Goal: Task Accomplishment & Management: Complete application form

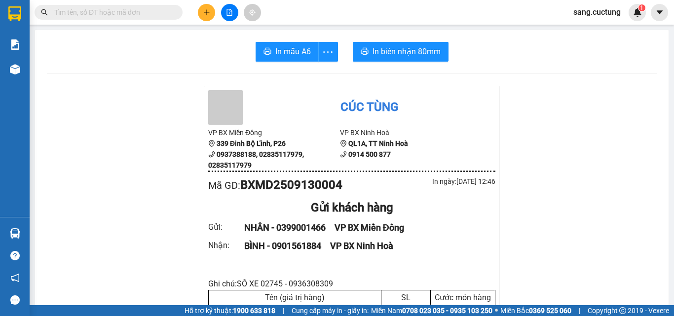
click at [206, 12] on icon "plus" at bounding box center [206, 12] width 7 height 7
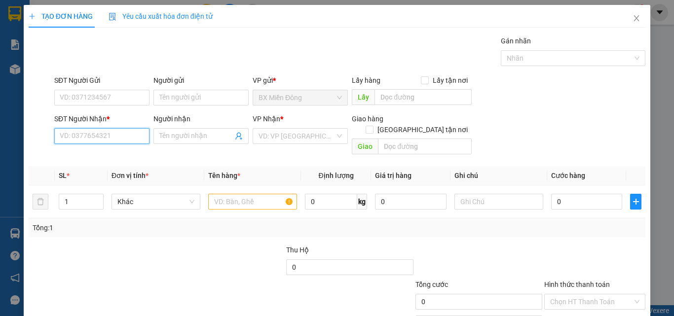
click at [84, 131] on input "SĐT Người Nhận *" at bounding box center [101, 136] width 95 height 16
type input "0913429398"
type input "HÙNG"
type input "240.000"
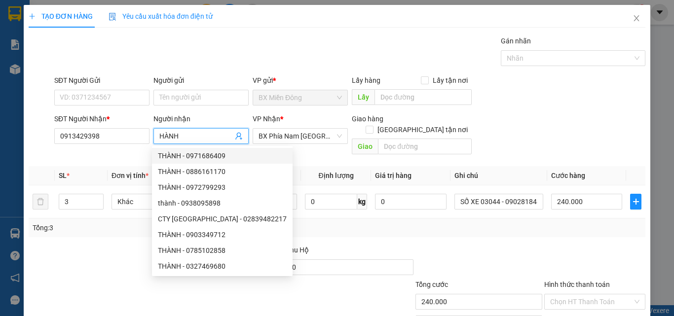
type input "HÀNH"
click at [96, 223] on div "Tổng: 3" at bounding box center [147, 228] width 228 height 11
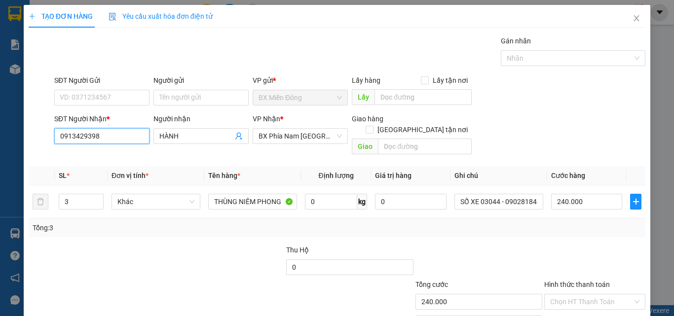
click at [97, 131] on input "0913429398" at bounding box center [101, 136] width 95 height 16
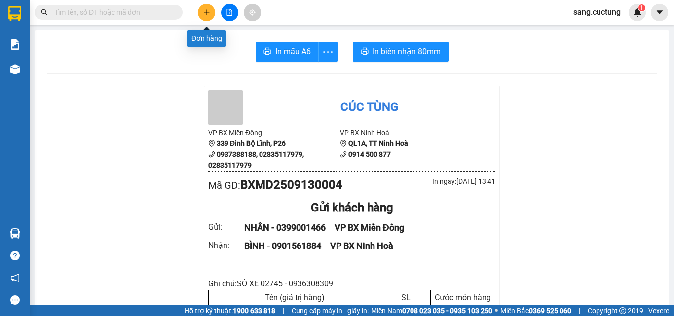
click at [206, 10] on icon "plus" at bounding box center [206, 12] width 7 height 7
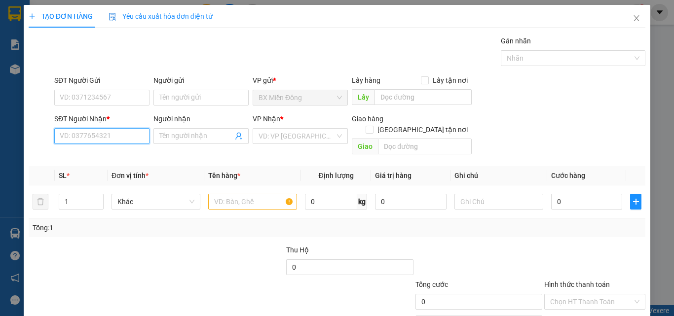
click at [86, 138] on input "SĐT Người Nhận *" at bounding box center [101, 136] width 95 height 16
paste input "0913429398"
click at [113, 134] on input "0913429398" at bounding box center [101, 136] width 95 height 16
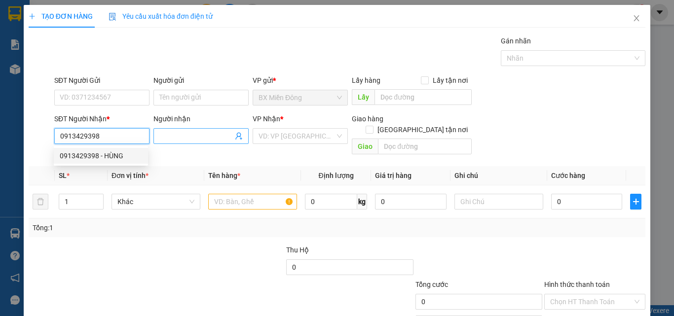
type input "0913429398"
click at [177, 134] on input "Người nhận" at bounding box center [196, 136] width 74 height 11
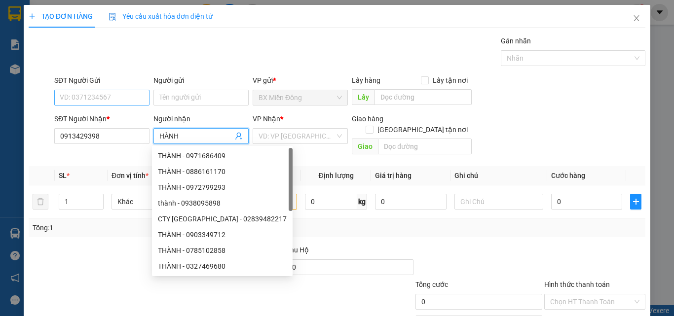
type input "HÀNH"
click at [92, 100] on input "SĐT Người Gửi" at bounding box center [101, 98] width 95 height 16
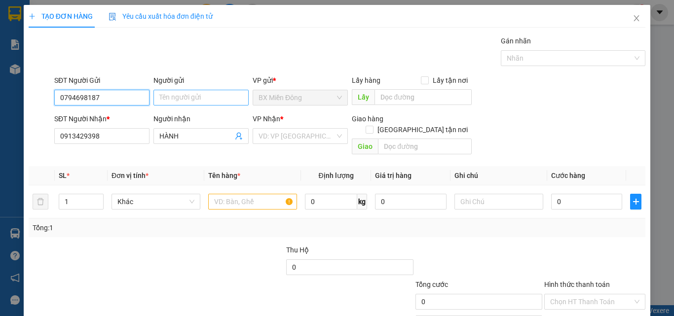
type input "0794698187"
click at [185, 97] on input "Người gửi" at bounding box center [200, 98] width 95 height 16
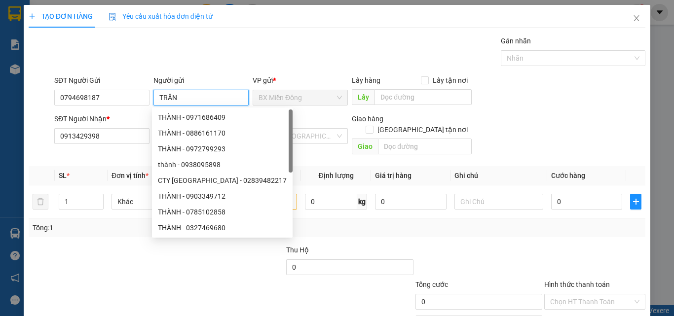
type input "TRÂN"
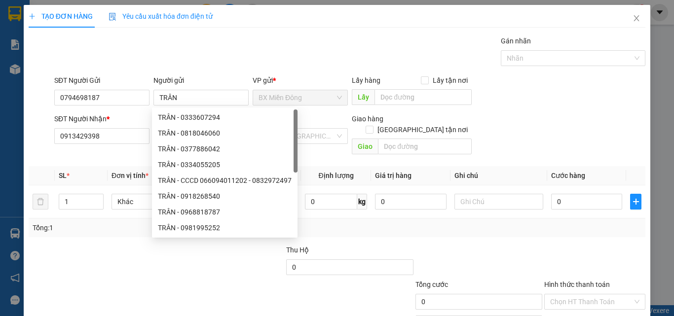
click at [283, 52] on div "Gán nhãn Nhãn" at bounding box center [349, 53] width 595 height 35
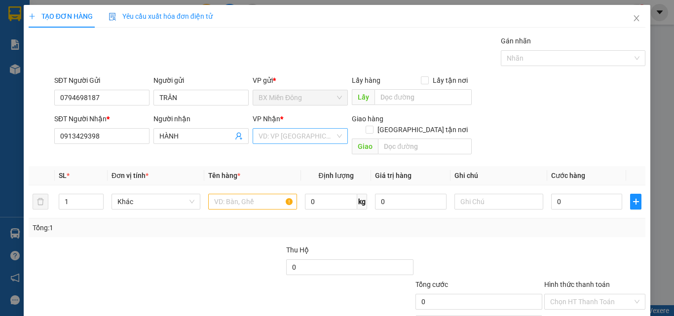
click at [316, 142] on input "search" at bounding box center [297, 136] width 76 height 15
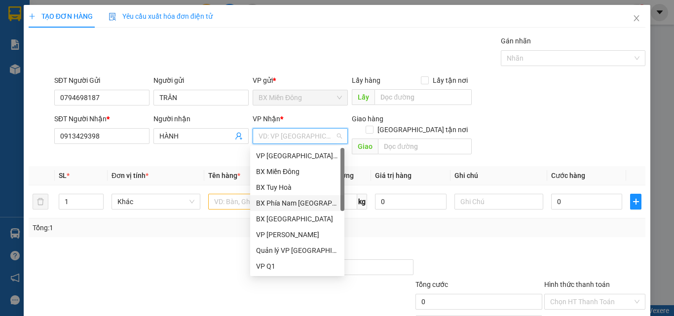
click at [298, 204] on div "BX Phía Nam [GEOGRAPHIC_DATA]" at bounding box center [297, 203] width 82 height 11
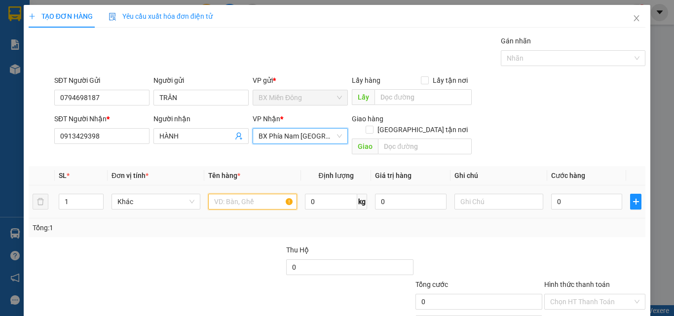
click at [233, 194] on input "text" at bounding box center [252, 202] width 89 height 16
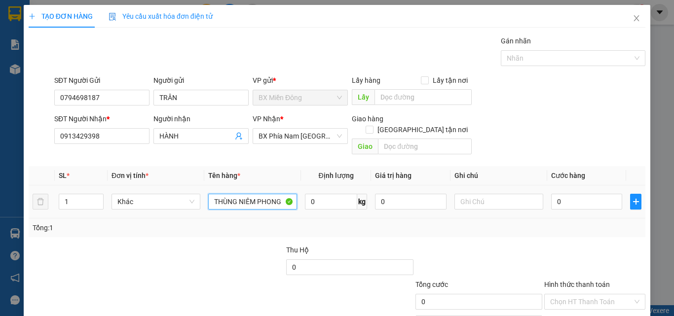
type input "THÙNG NIÊM PHONG"
type input "SỐ XE"
click at [192, 166] on th "Đơn vị tính *" at bounding box center [156, 175] width 97 height 19
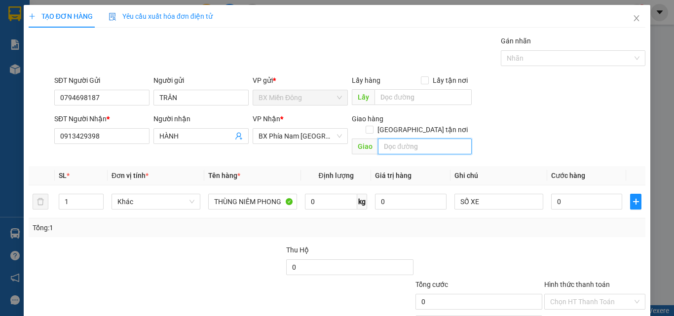
click at [390, 139] on input "text" at bounding box center [425, 147] width 94 height 16
click at [307, 140] on span "BX Phía Nam [GEOGRAPHIC_DATA]" at bounding box center [300, 136] width 83 height 15
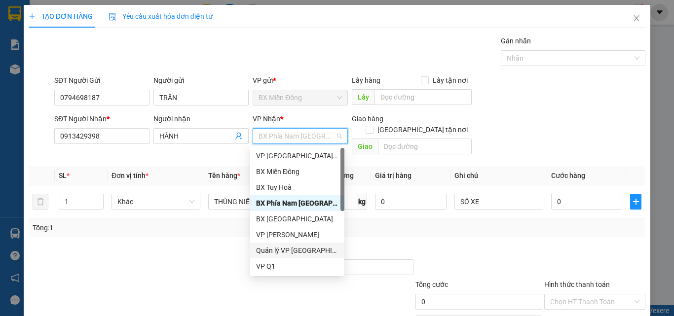
click at [279, 255] on div "Quản lý VP [GEOGRAPHIC_DATA] xe Limousine" at bounding box center [297, 250] width 82 height 11
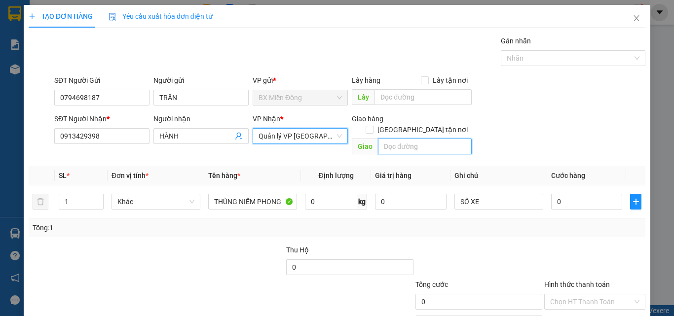
click at [392, 139] on input "text" at bounding box center [425, 147] width 94 height 16
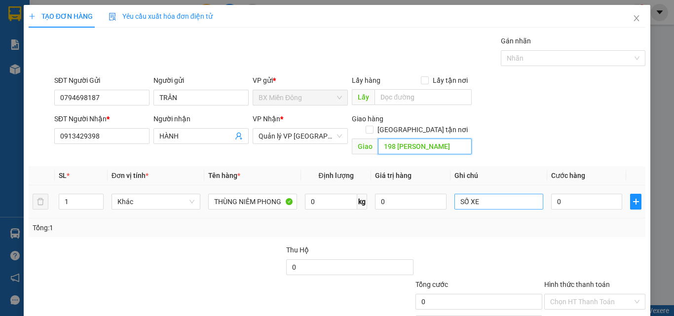
type input "198 [PERSON_NAME]"
click at [497, 194] on input "SỐ XE" at bounding box center [498, 202] width 89 height 16
type input "SỐ XE 02902 - 0935944515"
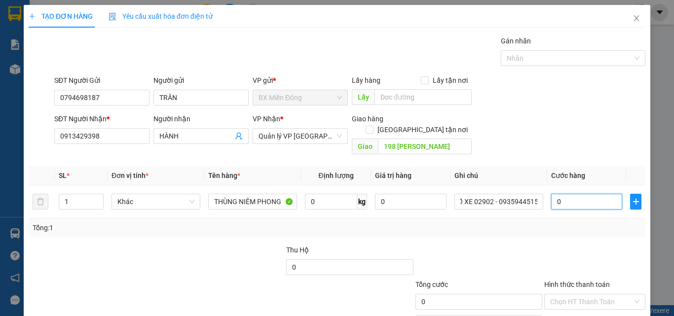
scroll to position [0, 0]
type input "8"
type input "80"
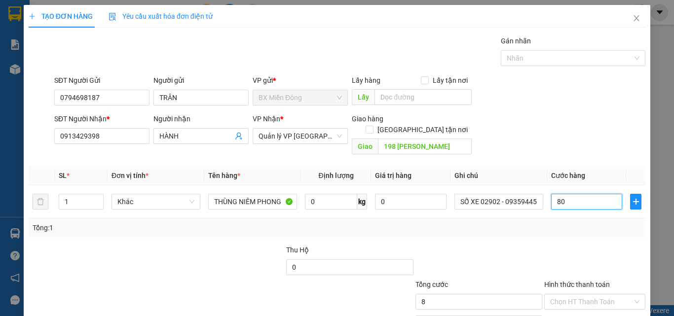
type input "80"
click at [522, 223] on div "Tổng: 1" at bounding box center [337, 228] width 609 height 11
type input "80.000"
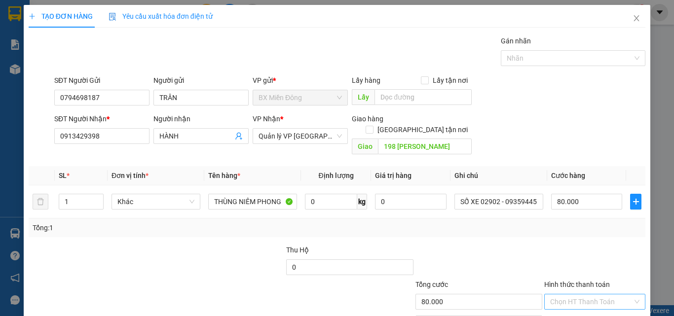
click at [577, 295] on input "Hình thức thanh toán" at bounding box center [591, 302] width 82 height 15
click at [575, 256] on div "Tại văn phòng" at bounding box center [589, 255] width 88 height 11
type input "0"
click at [484, 228] on div "Transit Pickup Surcharge Ids Transit Deliver Surcharge Ids Transit Deliver Surc…" at bounding box center [337, 196] width 617 height 321
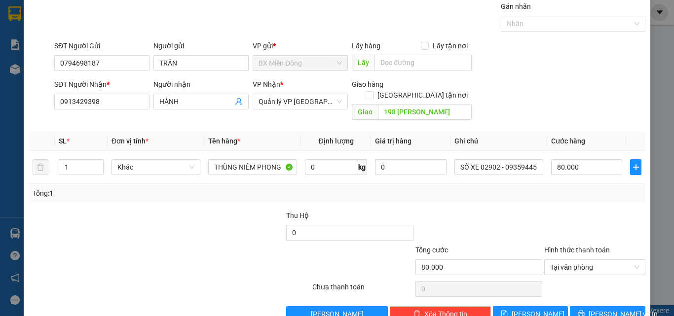
scroll to position [49, 0]
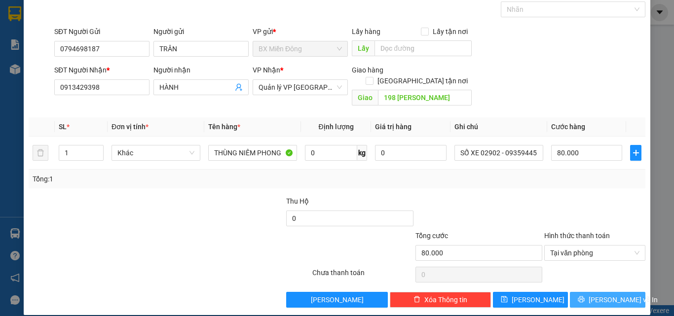
click at [579, 292] on button "[PERSON_NAME] và In" at bounding box center [607, 300] width 75 height 16
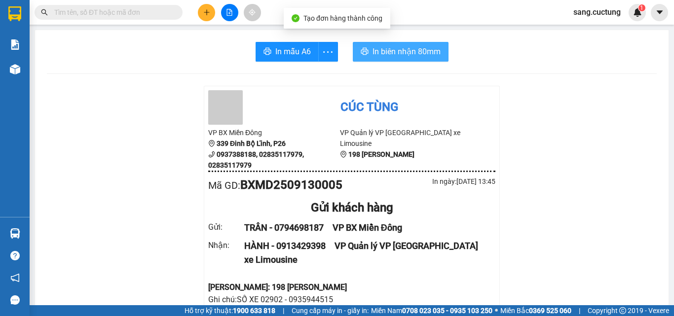
click at [417, 51] on span "In biên nhận 80mm" at bounding box center [407, 51] width 68 height 12
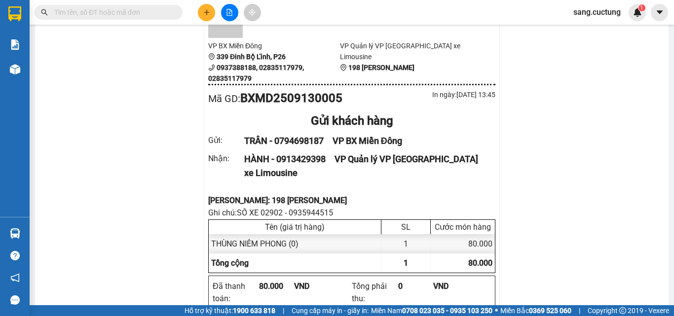
scroll to position [99, 0]
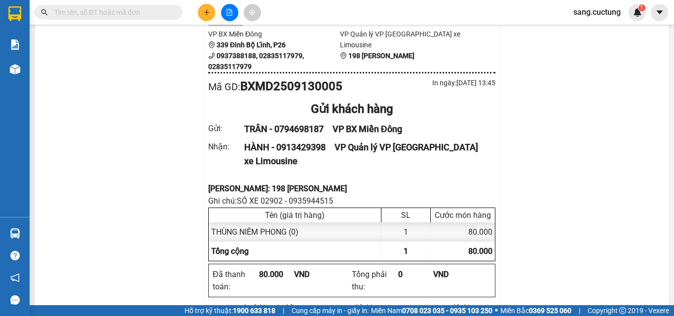
click at [244, 187] on div "[PERSON_NAME]: 198 [PERSON_NAME]" at bounding box center [351, 189] width 287 height 12
copy div "[PERSON_NAME]: 198 [PERSON_NAME]"
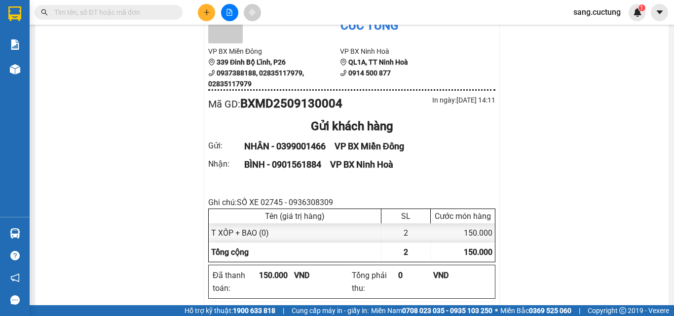
scroll to position [99, 0]
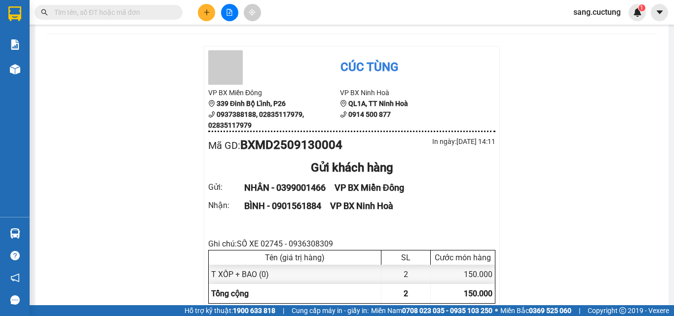
scroll to position [99, 0]
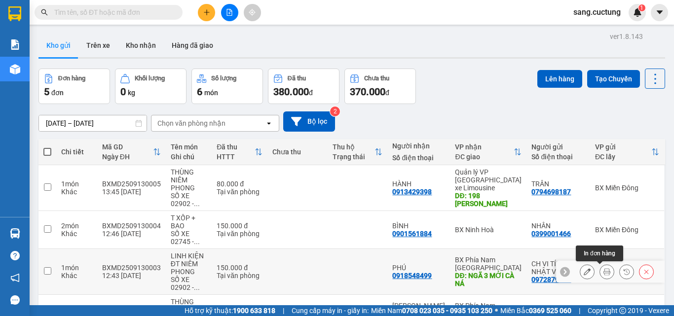
click at [603, 270] on icon at bounding box center [606, 271] width 7 height 7
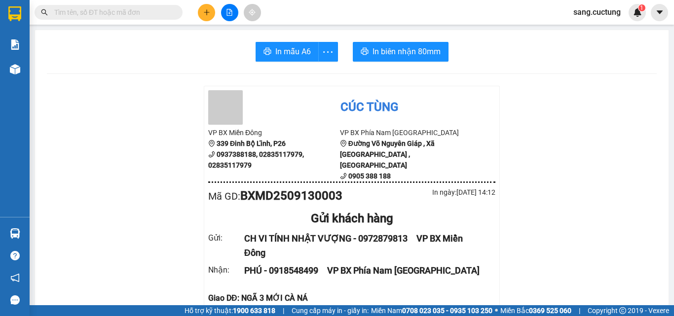
scroll to position [99, 0]
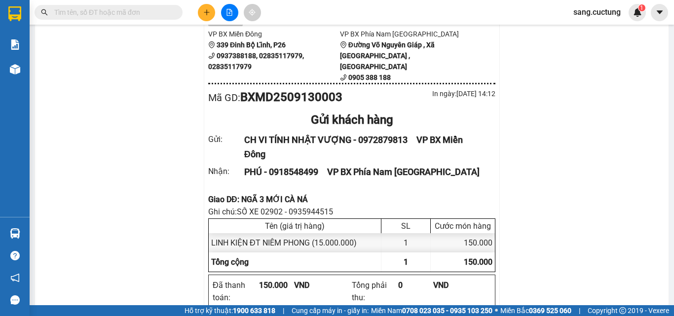
click at [221, 193] on div "Giao DĐ: NGÃ 3 MỚI CÀ NÁ" at bounding box center [351, 199] width 287 height 12
copy div "Giao DĐ: NGÃ 3 MỚI CÀ NÁ"
